Goal: Information Seeking & Learning: Find specific fact

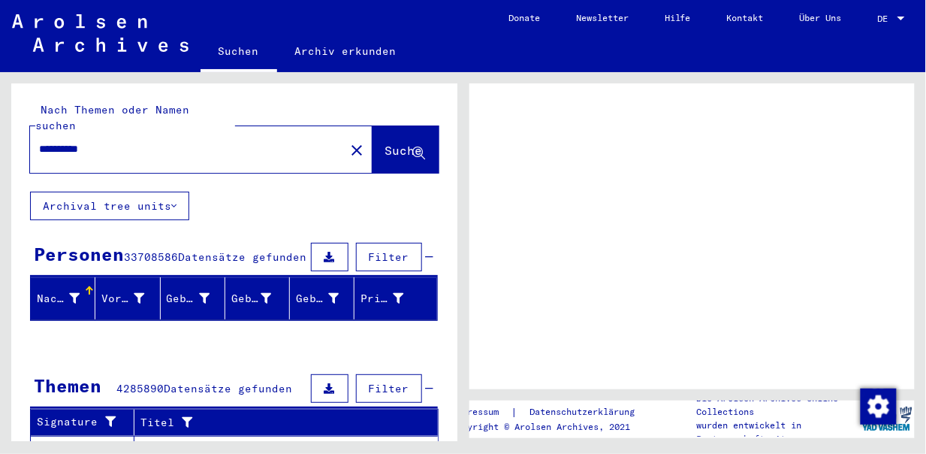
click at [116, 141] on input "**********" at bounding box center [187, 149] width 297 height 16
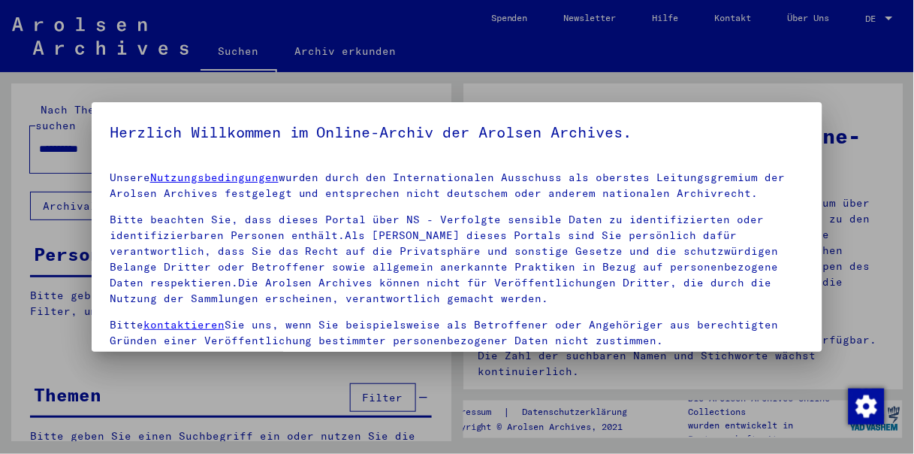
click at [116, 129] on h5 "Herzlich Willkommen im Online-Archiv der Arolsen Archives." at bounding box center [457, 132] width 695 height 24
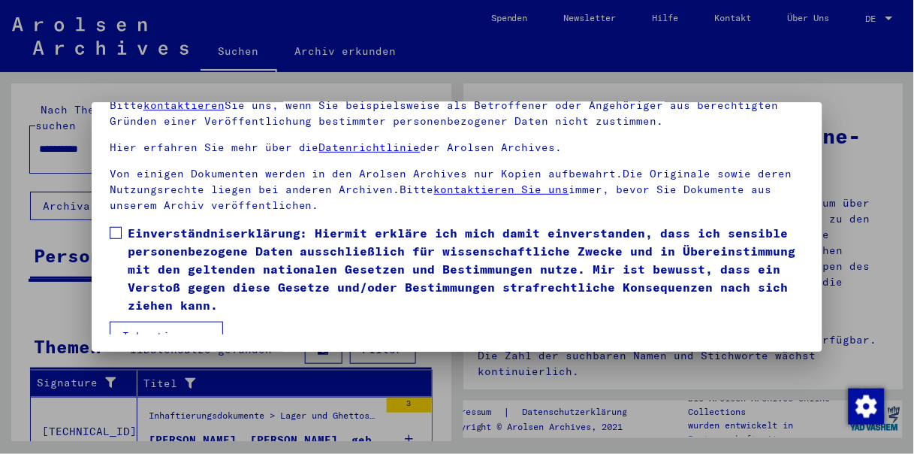
scroll to position [115, 0]
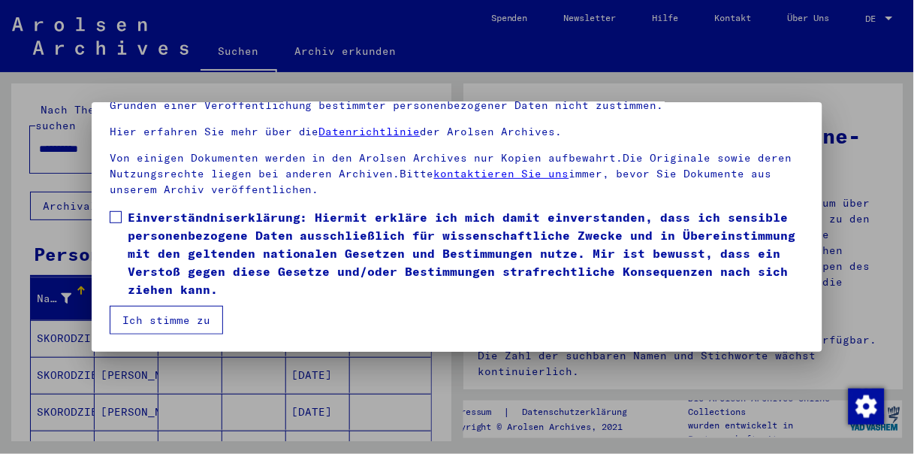
click at [110, 216] on span at bounding box center [116, 217] width 12 height 12
click at [172, 321] on button "Ich stimme zu" at bounding box center [166, 320] width 113 height 29
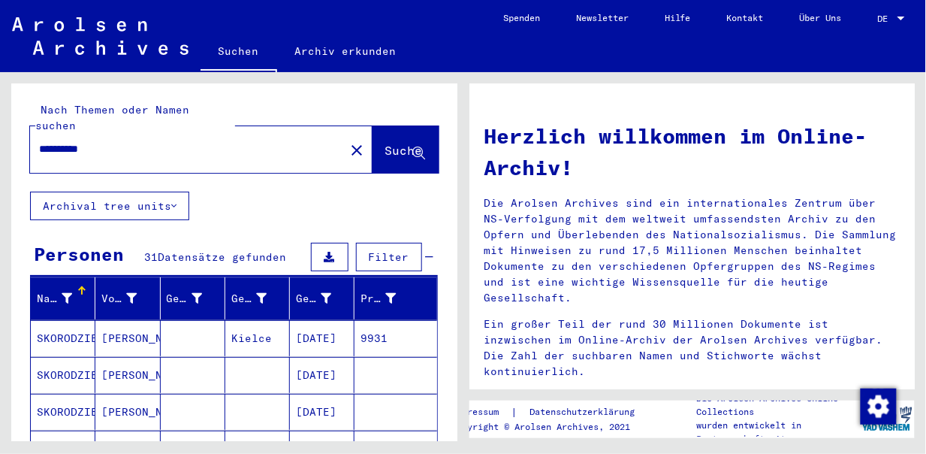
click at [112, 141] on input "**********" at bounding box center [183, 149] width 288 height 16
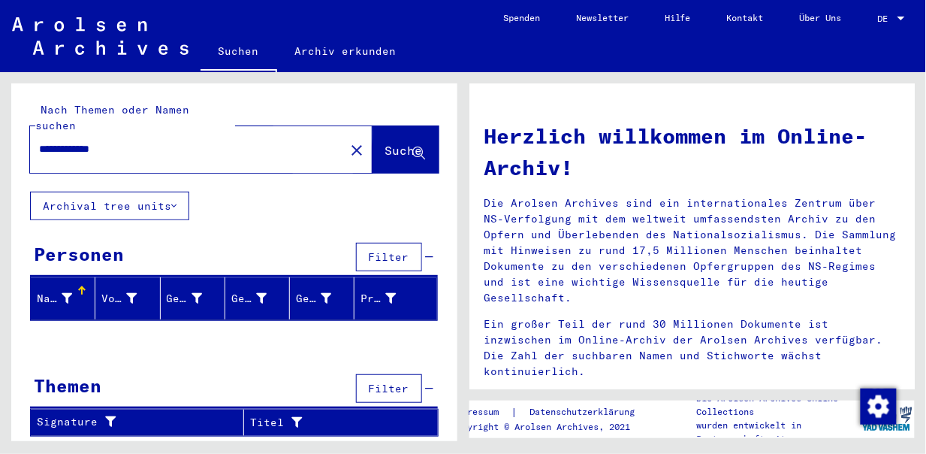
click at [385, 143] on span "Suche" at bounding box center [404, 150] width 38 height 15
click at [387, 143] on span "Suche" at bounding box center [404, 150] width 38 height 15
click at [129, 141] on input "**********" at bounding box center [183, 149] width 288 height 16
click at [390, 126] on button "Suche" at bounding box center [405, 149] width 66 height 47
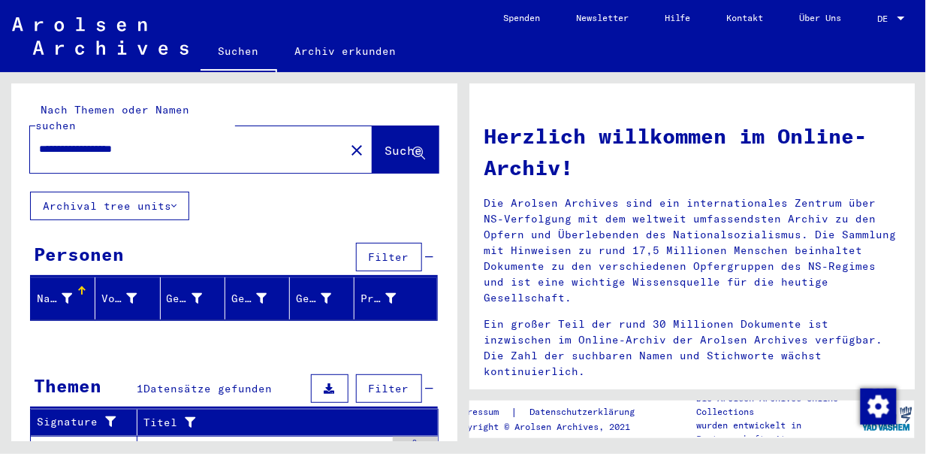
click at [174, 141] on input "**********" at bounding box center [183, 149] width 288 height 16
type input "**********"
click at [385, 143] on span "Suche" at bounding box center [404, 150] width 38 height 15
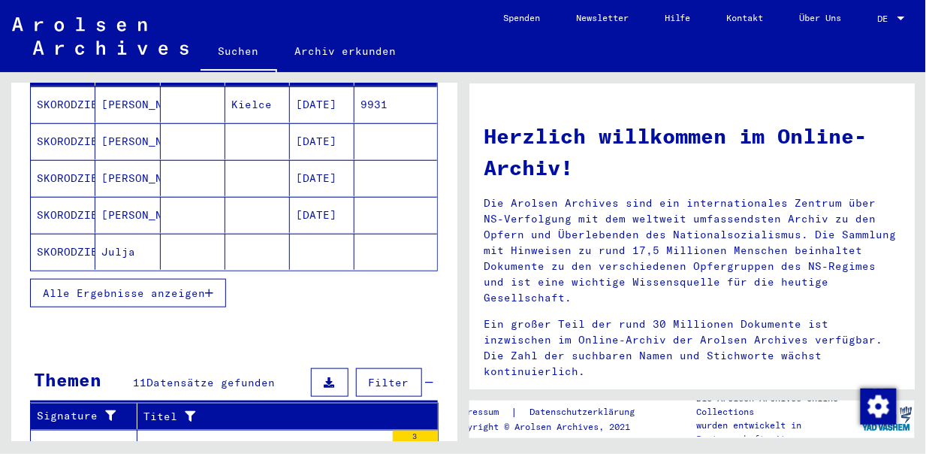
scroll to position [237, 0]
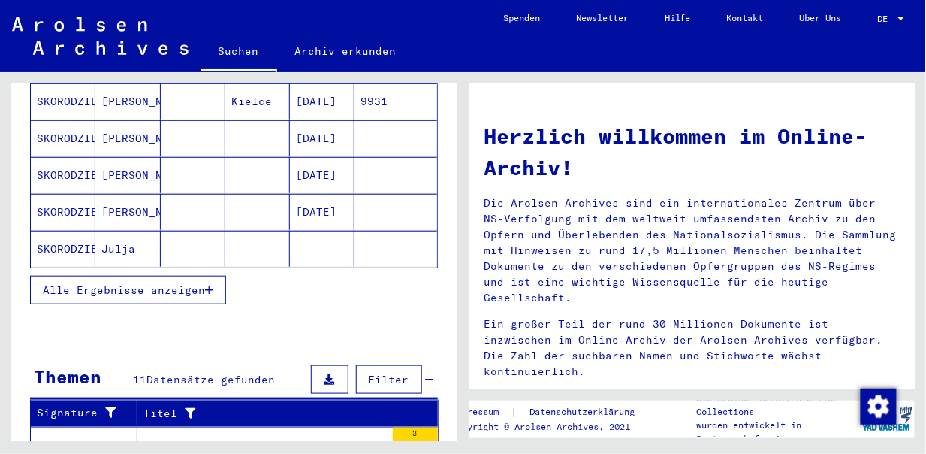
click at [147, 283] on span "Alle Ergebnisse anzeigen" at bounding box center [124, 290] width 162 height 14
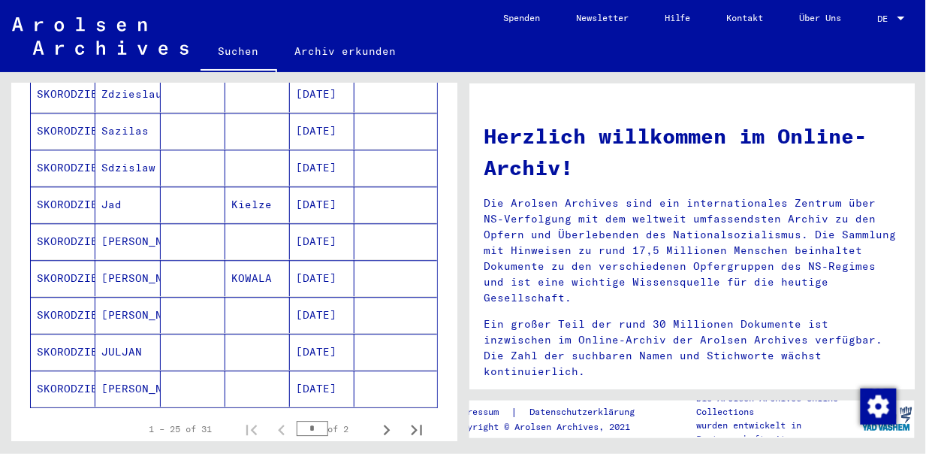
scroll to position [869, 0]
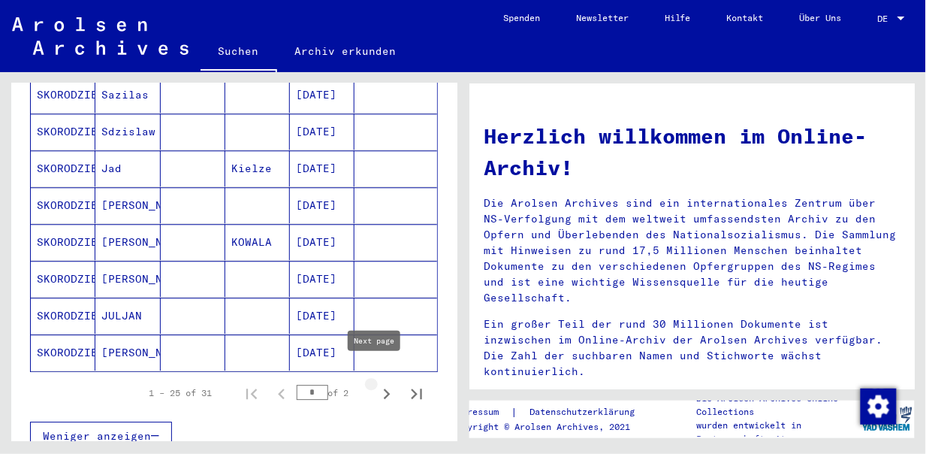
click at [384, 388] on icon "Next page" at bounding box center [387, 393] width 7 height 11
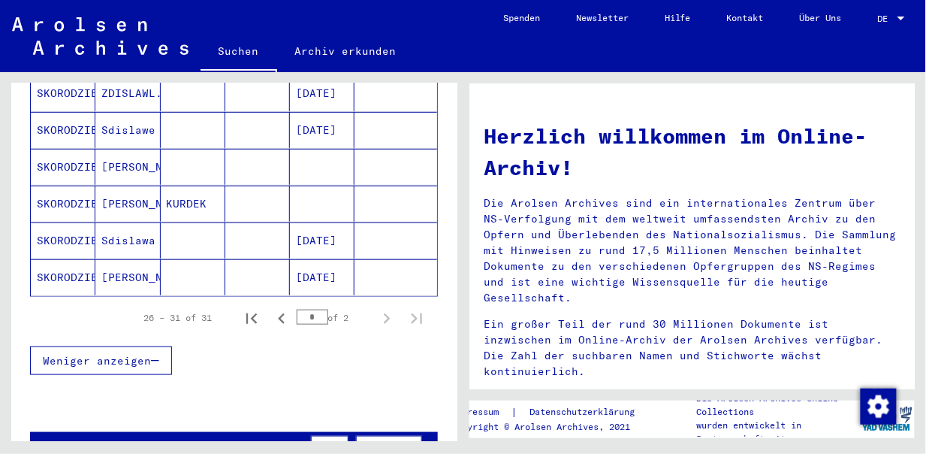
scroll to position [267, 0]
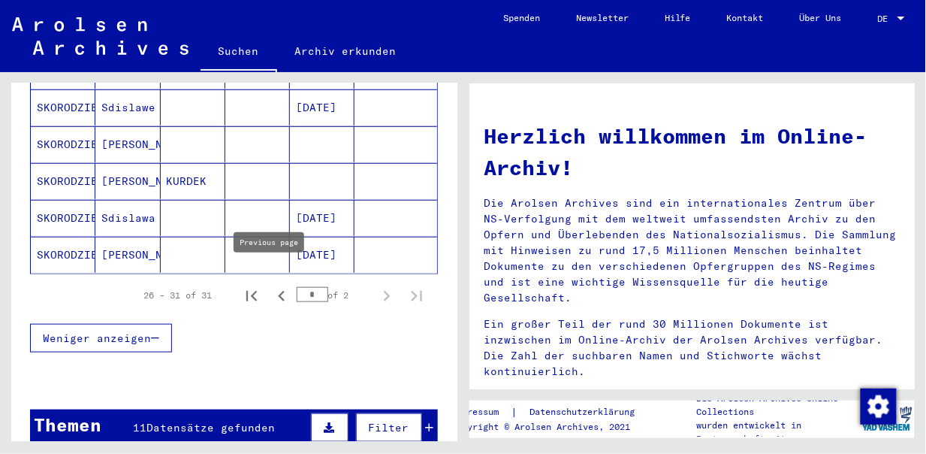
click at [271, 285] on icon "Previous page" at bounding box center [281, 295] width 21 height 21
type input "*"
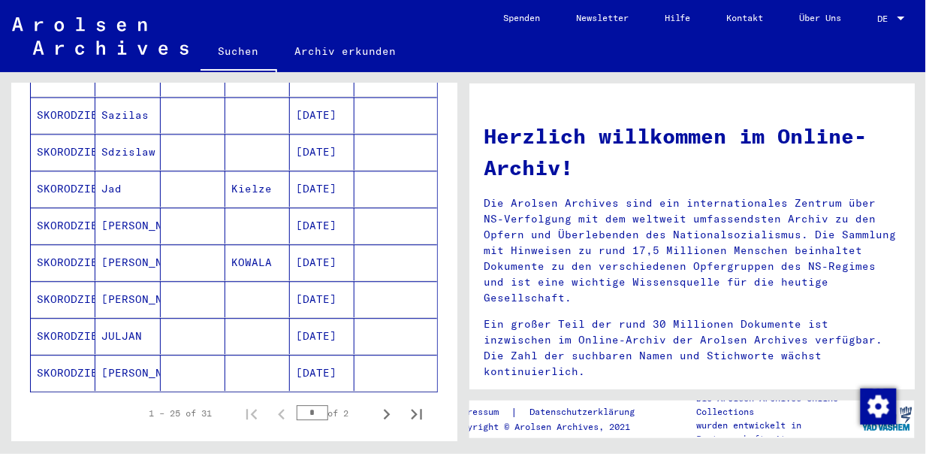
scroll to position [821, 0]
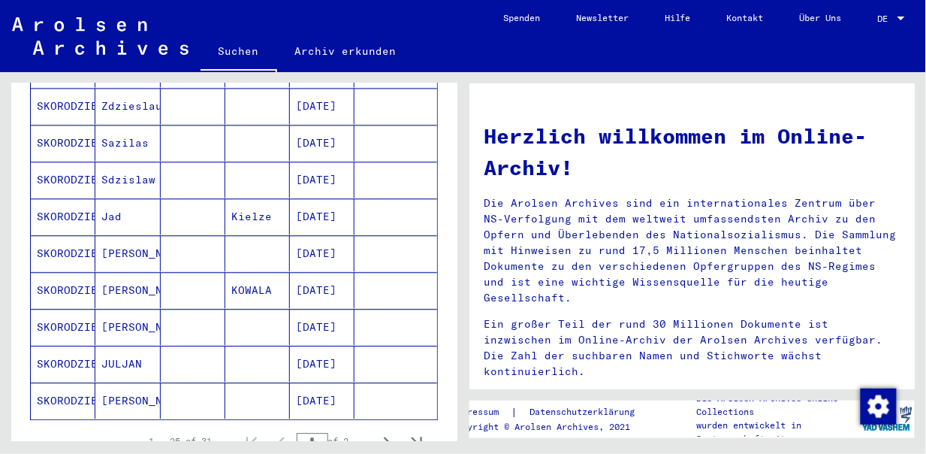
click at [321, 198] on mat-cell "[DATE]" at bounding box center [322, 216] width 65 height 36
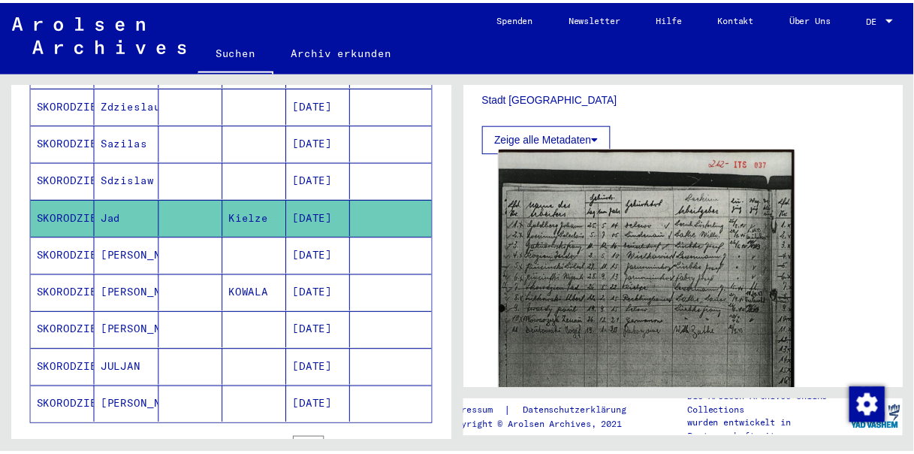
scroll to position [474, 0]
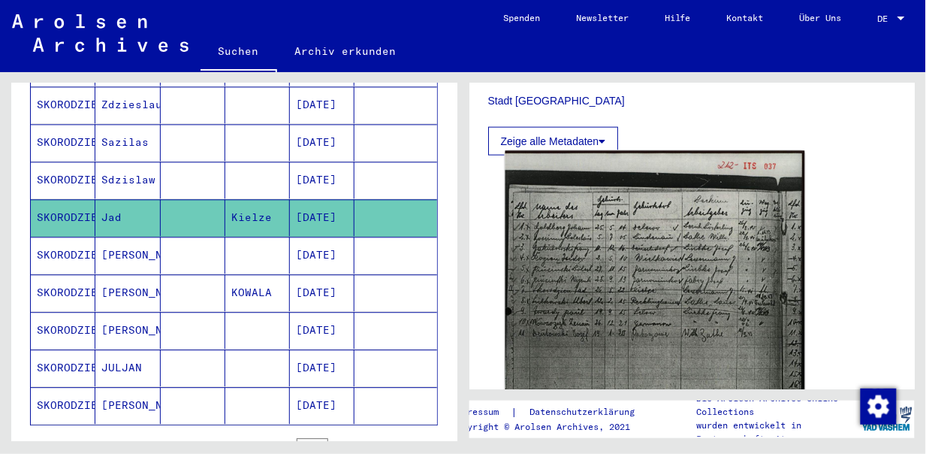
click at [620, 270] on img at bounding box center [654, 370] width 299 height 438
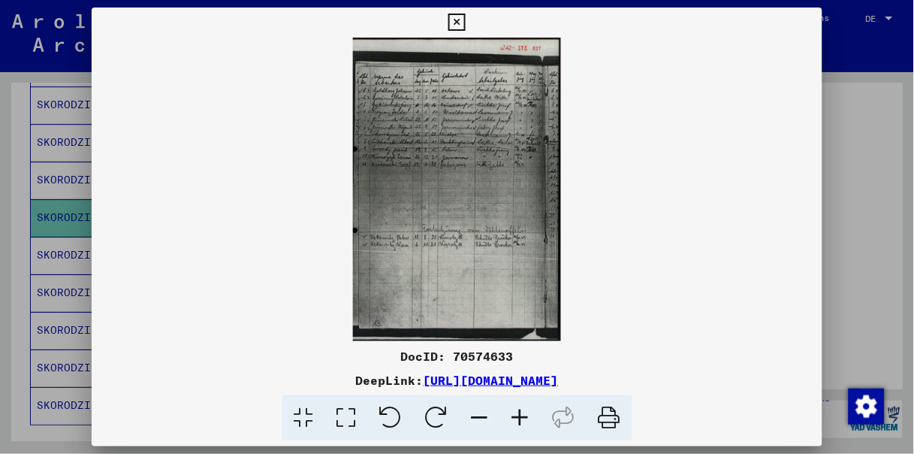
click at [518, 412] on icon at bounding box center [520, 418] width 41 height 46
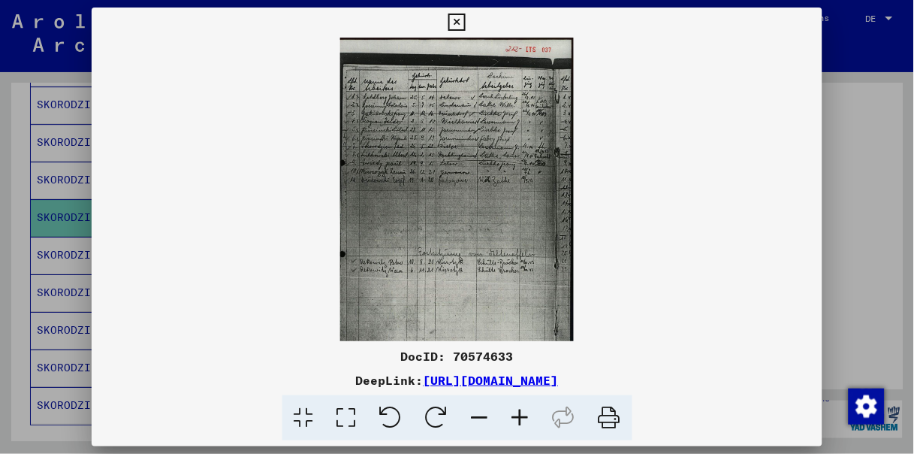
click at [518, 412] on icon at bounding box center [520, 418] width 41 height 46
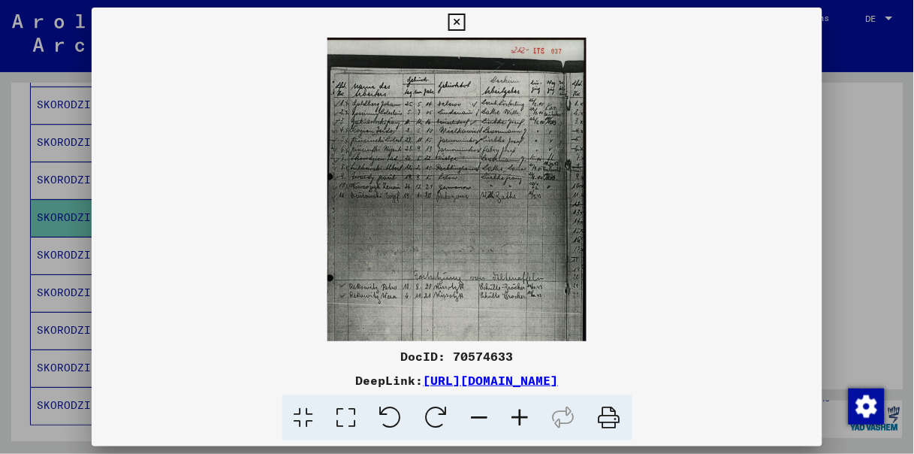
click at [518, 412] on icon at bounding box center [520, 418] width 41 height 46
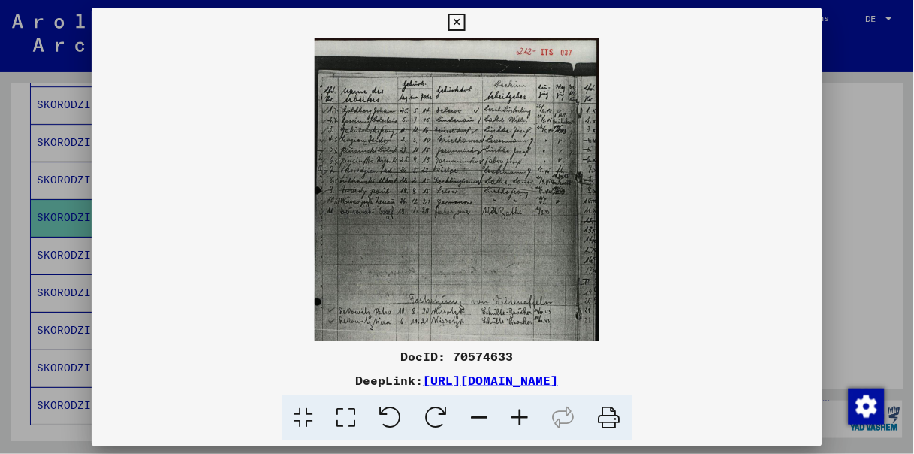
click at [518, 412] on icon at bounding box center [520, 418] width 41 height 46
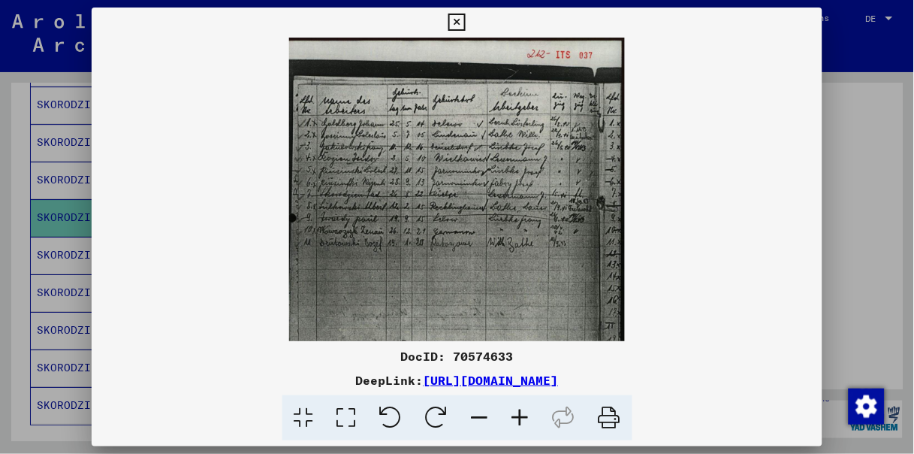
click at [518, 412] on icon at bounding box center [520, 418] width 41 height 46
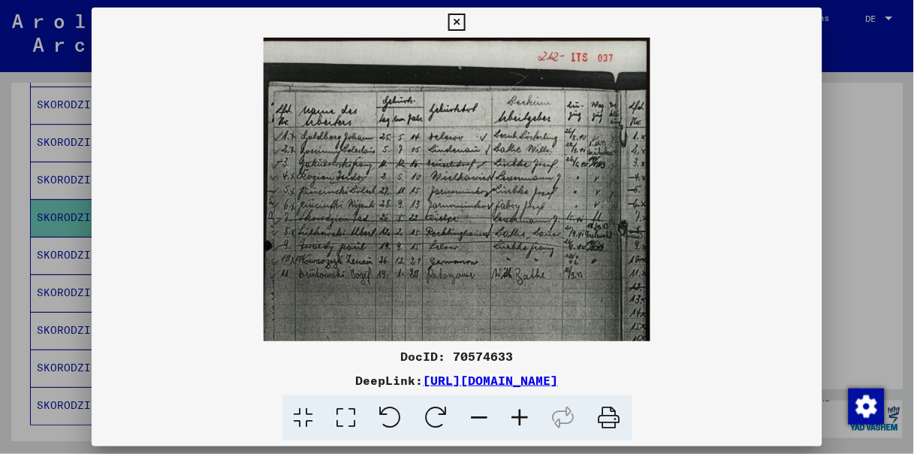
click at [518, 412] on icon at bounding box center [520, 418] width 41 height 46
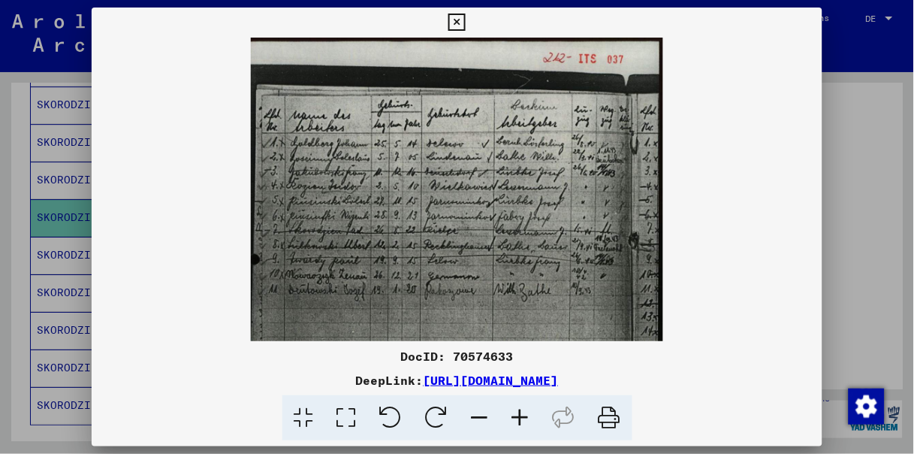
click at [518, 412] on icon at bounding box center [520, 418] width 41 height 46
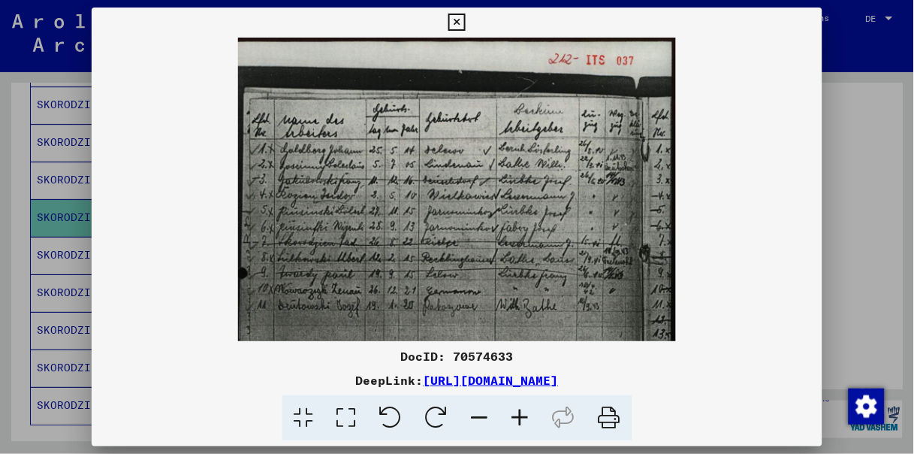
click at [518, 412] on icon at bounding box center [520, 418] width 41 height 46
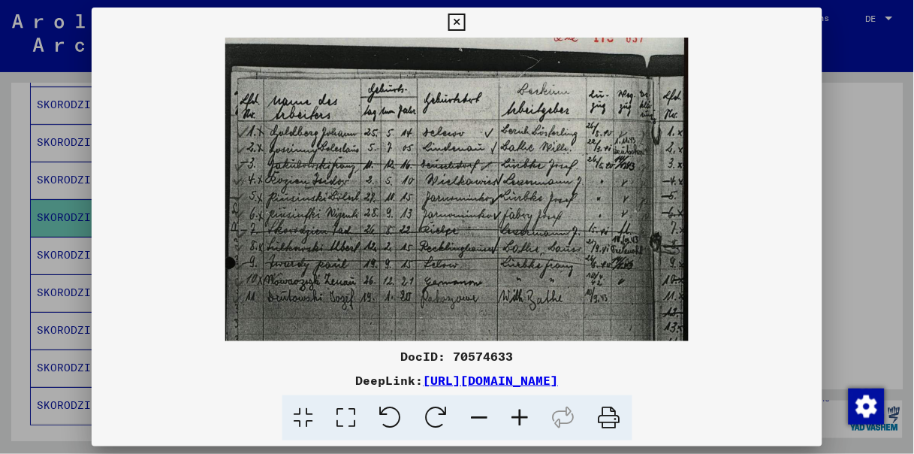
scroll to position [22, 0]
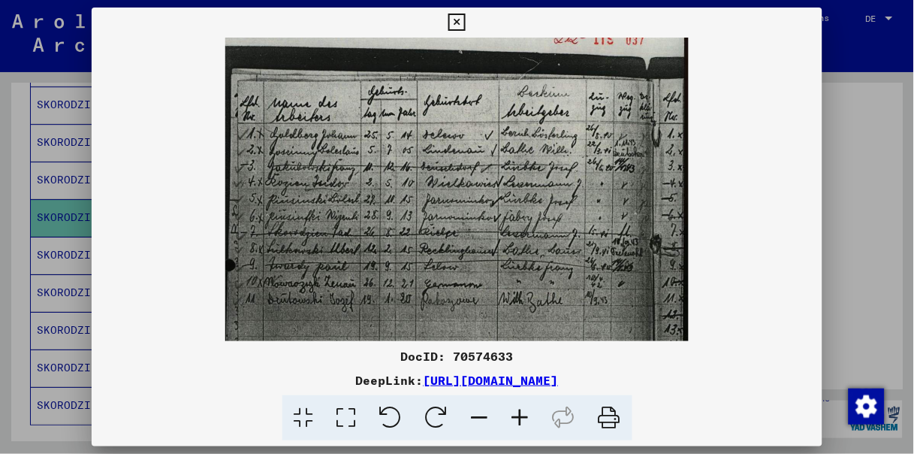
drag, startPoint x: 431, startPoint y: 257, endPoint x: 431, endPoint y: 238, distance: 18.8
click at [431, 238] on img at bounding box center [457, 355] width 464 height 679
click at [521, 414] on icon at bounding box center [520, 418] width 41 height 46
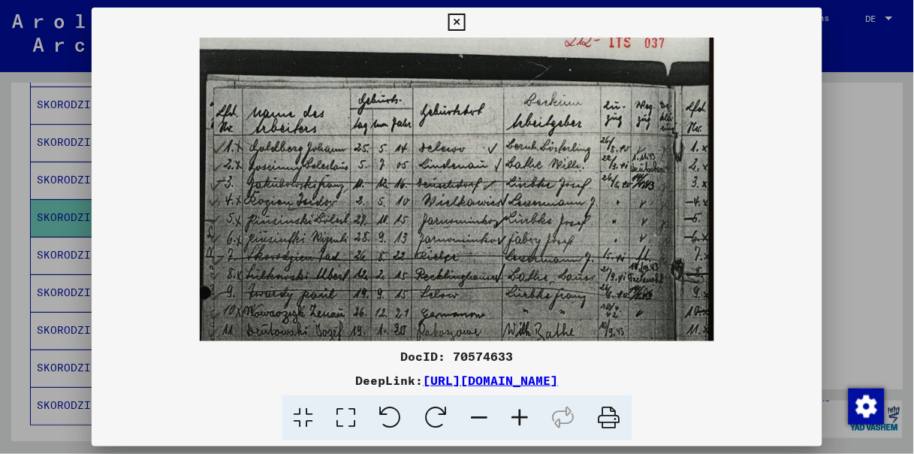
click at [521, 414] on icon at bounding box center [520, 418] width 41 height 46
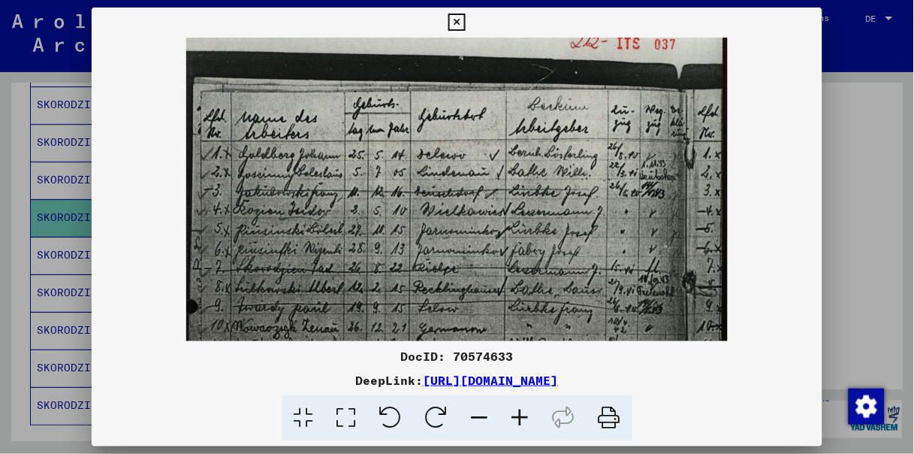
click at [521, 414] on icon at bounding box center [520, 418] width 41 height 46
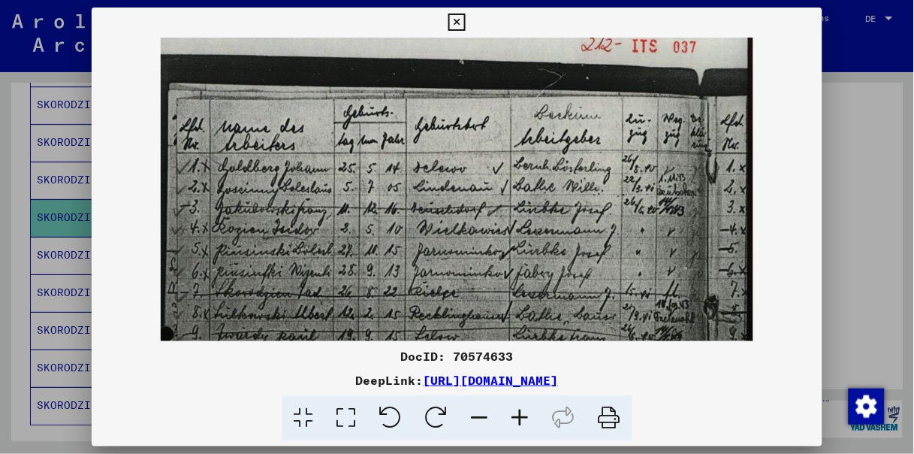
click at [521, 414] on icon at bounding box center [520, 418] width 41 height 46
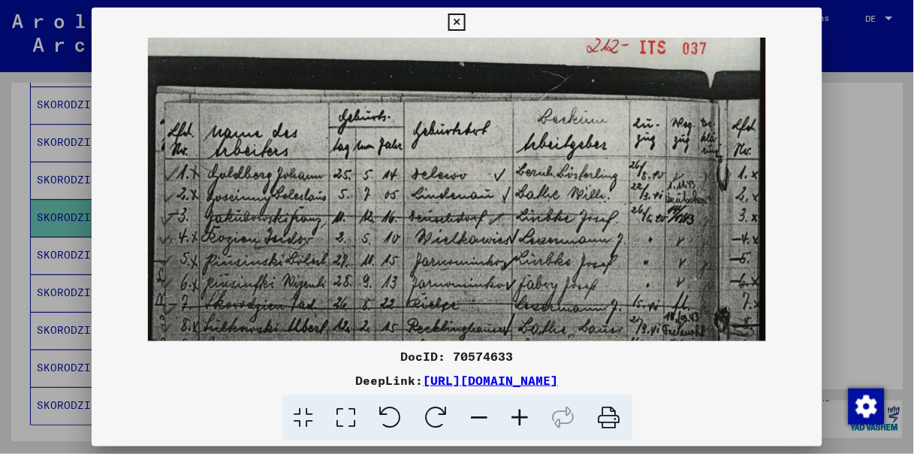
click at [521, 414] on icon at bounding box center [520, 418] width 41 height 46
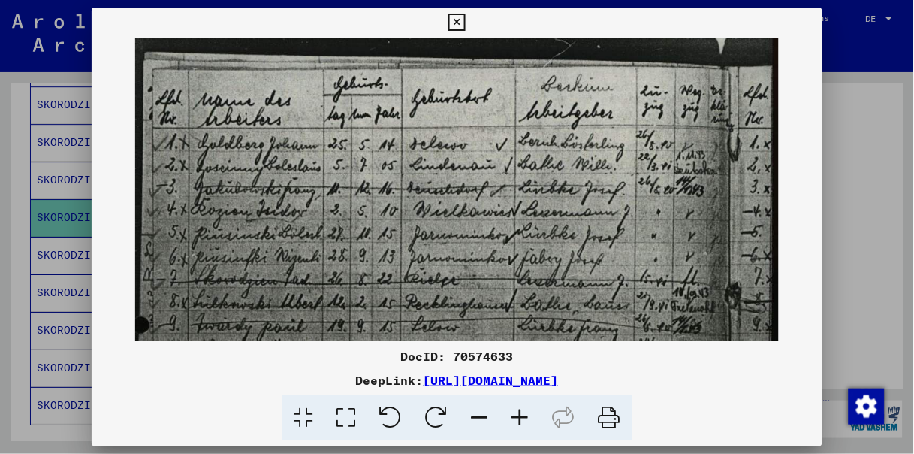
drag, startPoint x: 458, startPoint y: 229, endPoint x: 458, endPoint y: 212, distance: 17.3
click at [458, 212] on img at bounding box center [457, 450] width 644 height 942
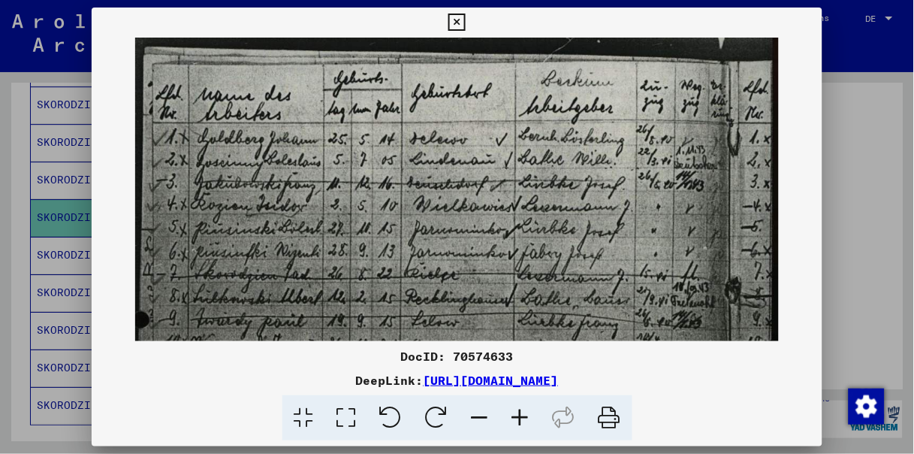
scroll to position [92, 0]
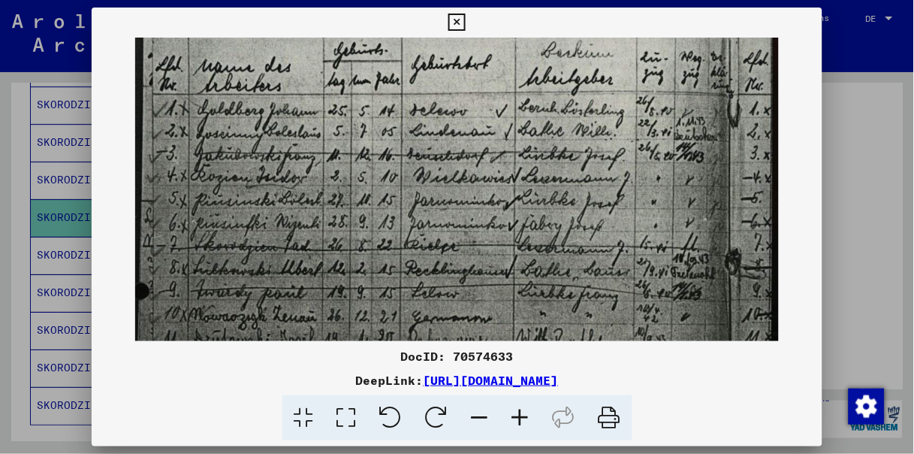
drag, startPoint x: 457, startPoint y: 252, endPoint x: 453, endPoint y: 225, distance: 27.4
click at [453, 225] on img at bounding box center [457, 416] width 644 height 942
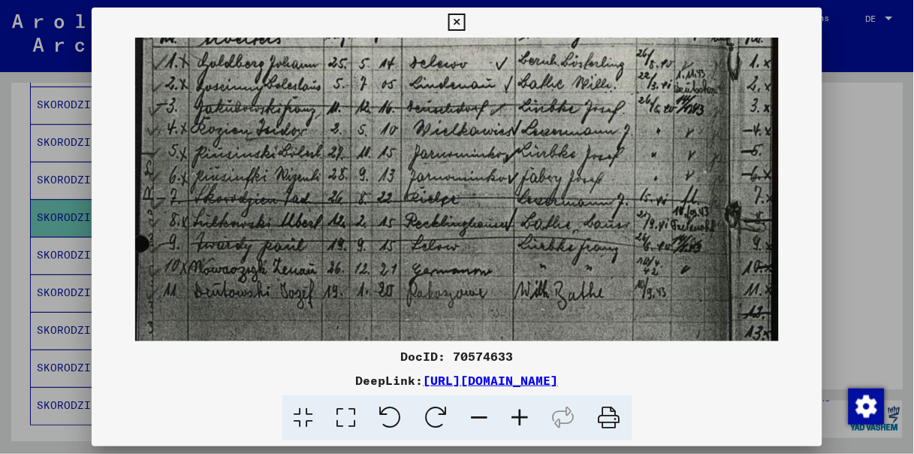
scroll to position [140, 0]
drag, startPoint x: 447, startPoint y: 267, endPoint x: 431, endPoint y: 231, distance: 40.0
click at [446, 222] on img at bounding box center [457, 368] width 644 height 942
click at [749, 53] on img at bounding box center [457, 369] width 644 height 942
